Goal: Transaction & Acquisition: Purchase product/service

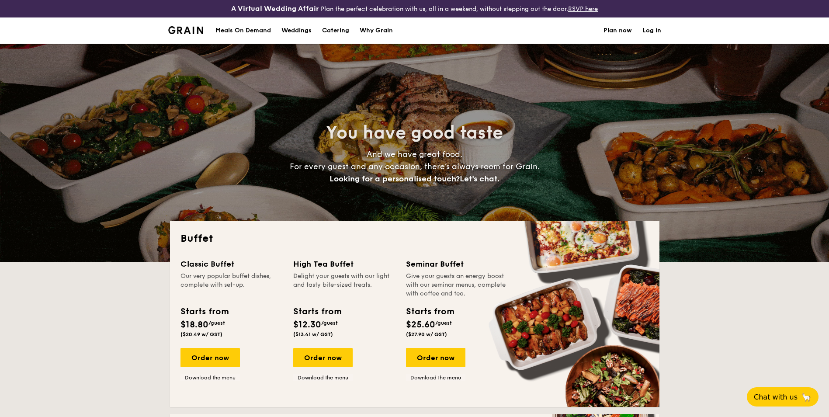
select select
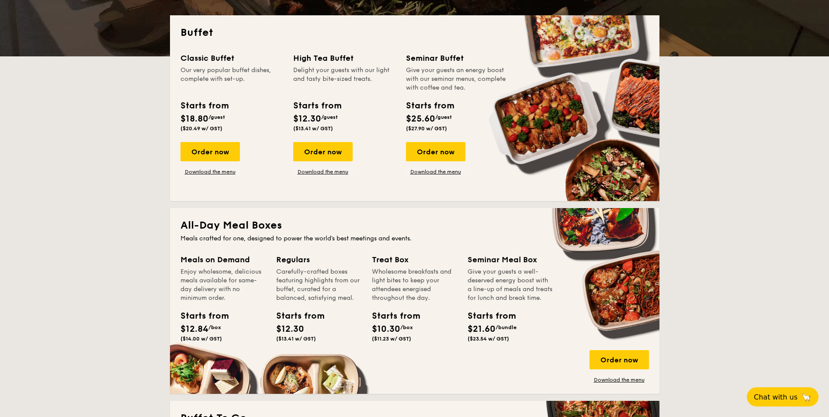
scroll to position [219, 0]
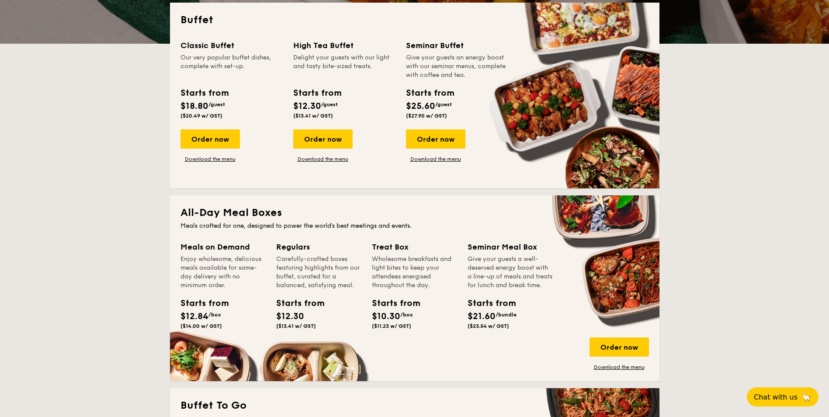
drag, startPoint x: 353, startPoint y: 41, endPoint x: 381, endPoint y: 111, distance: 75.5
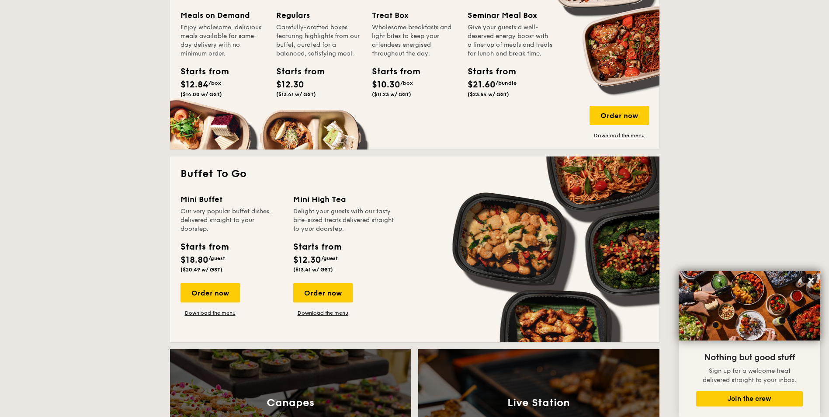
scroll to position [437, 0]
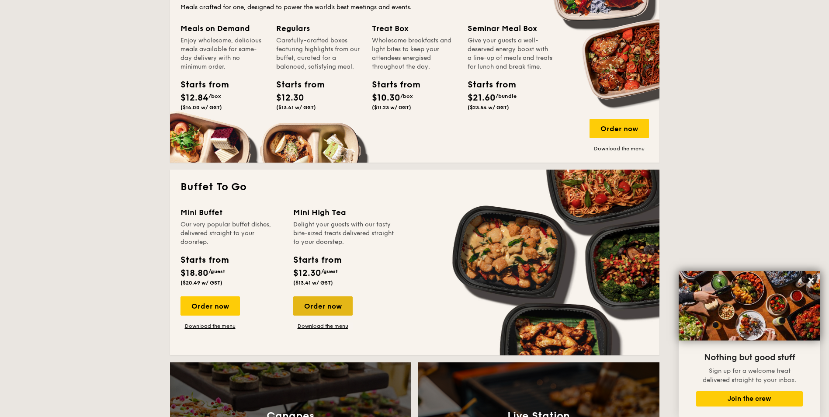
click at [321, 305] on div "Order now" at bounding box center [322, 305] width 59 height 19
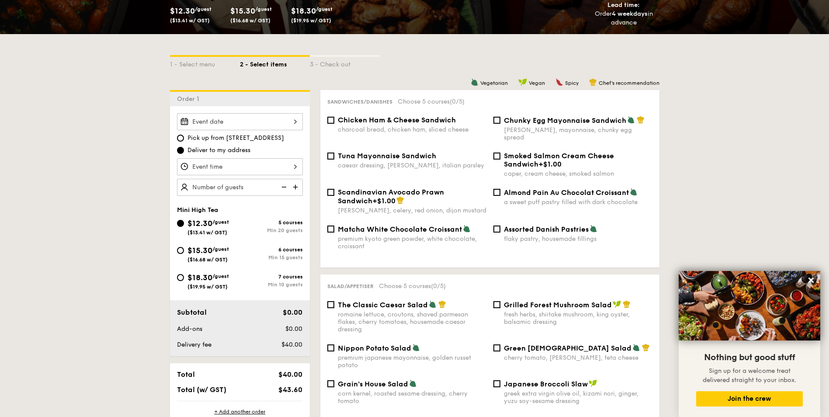
scroll to position [175, 0]
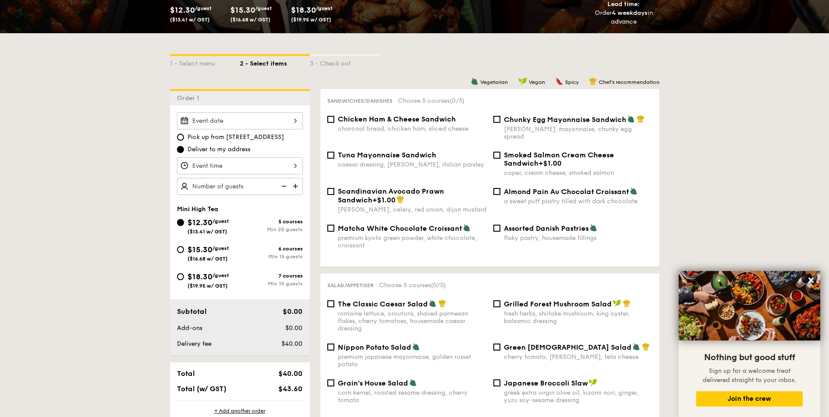
click at [285, 220] on div "5 courses" at bounding box center [271, 222] width 63 height 6
click at [184, 220] on input "$12.30 /guest ($13.41 w/ GST) 5 courses Min 20 guests" at bounding box center [180, 222] width 7 height 7
select select
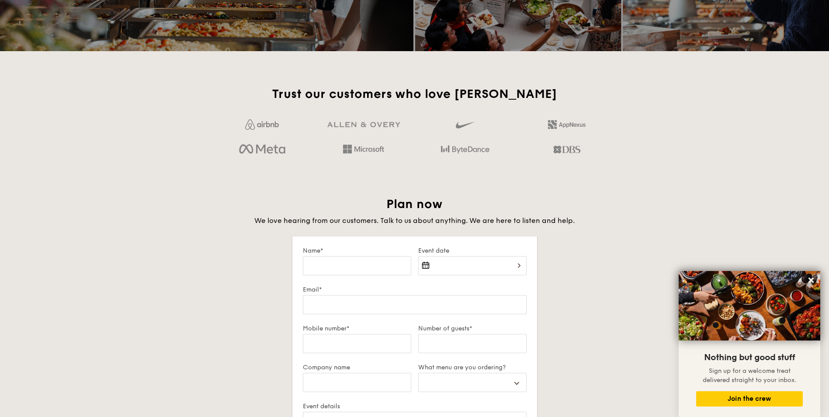
scroll to position [1217, 0]
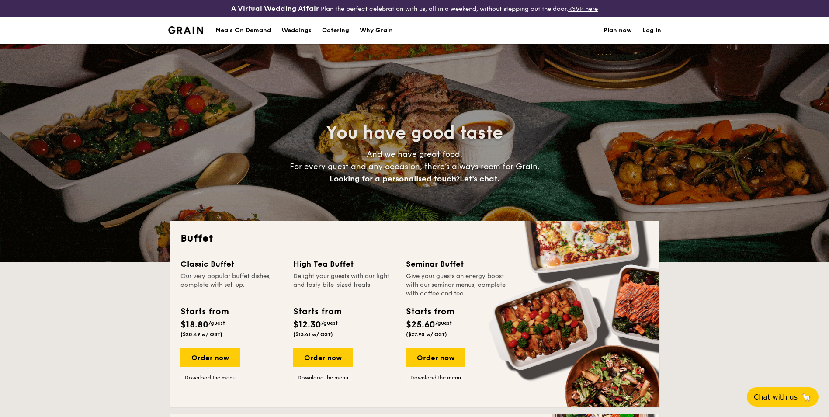
select select
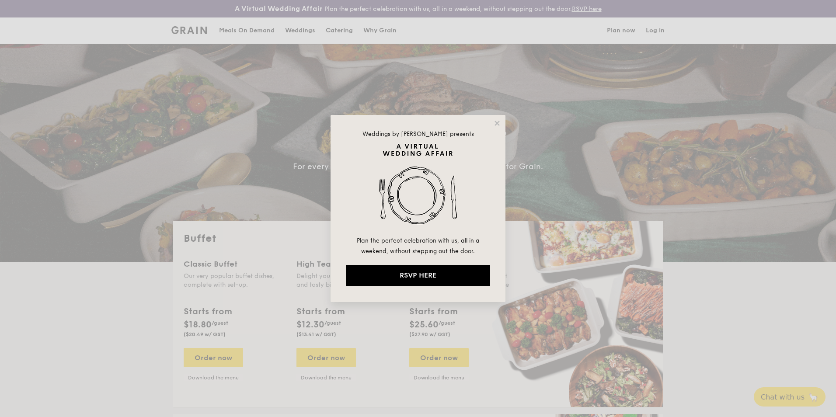
click at [501, 121] on div "Weddings by Grain presents Plan the perfect celebration with us, all in a weeke…" at bounding box center [417, 208] width 175 height 187
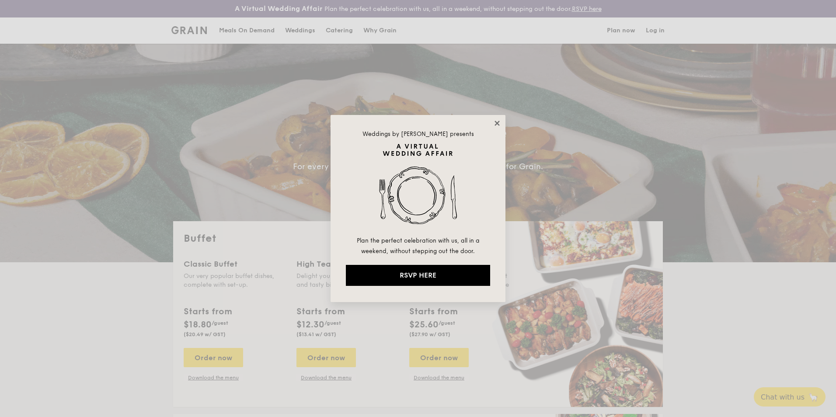
click at [495, 122] on icon at bounding box center [496, 123] width 5 height 5
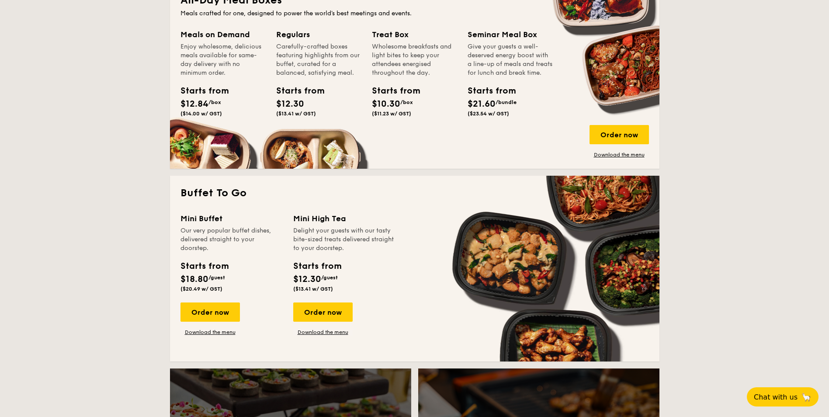
scroll to position [393, 0]
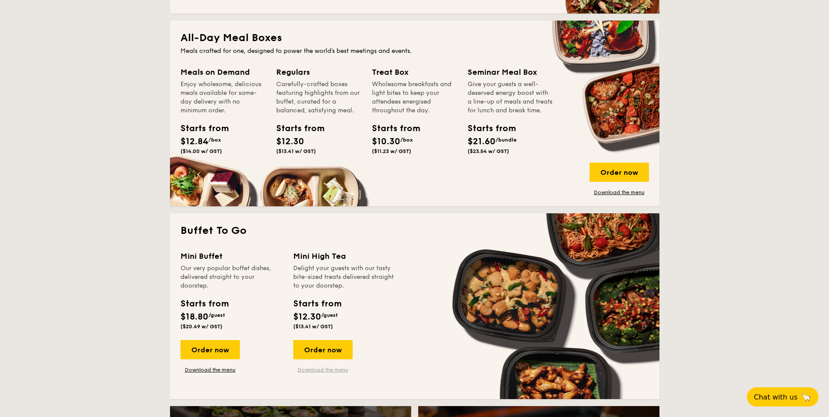
click at [326, 369] on link "Download the menu" at bounding box center [322, 369] width 59 height 7
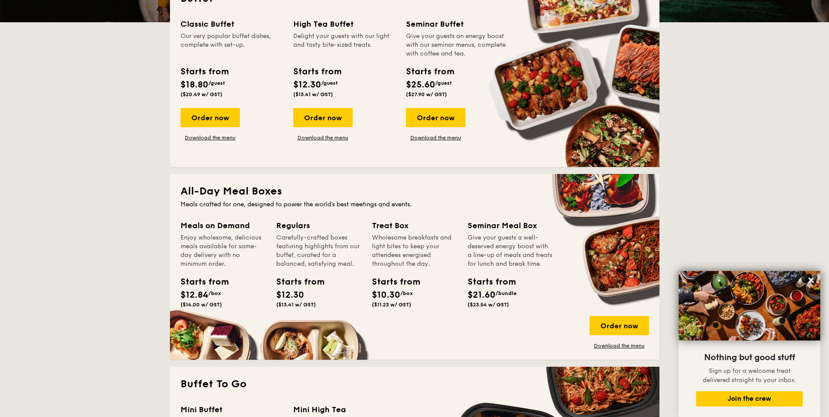
scroll to position [306, 0]
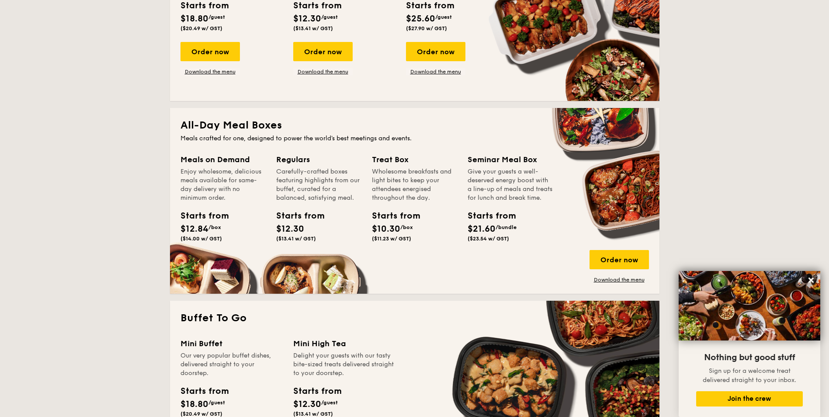
click at [609, 276] on div "Order now Download the menu" at bounding box center [619, 266] width 59 height 33
click at [605, 279] on link "Download the menu" at bounding box center [619, 279] width 59 height 7
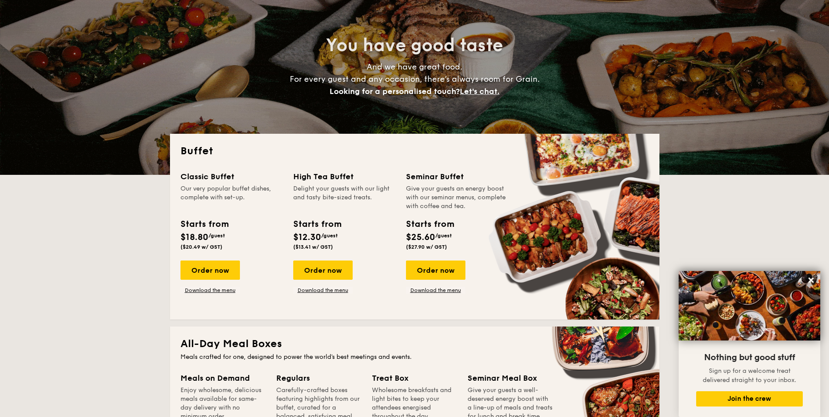
scroll to position [0, 0]
